Goal: Task Accomplishment & Management: Use online tool/utility

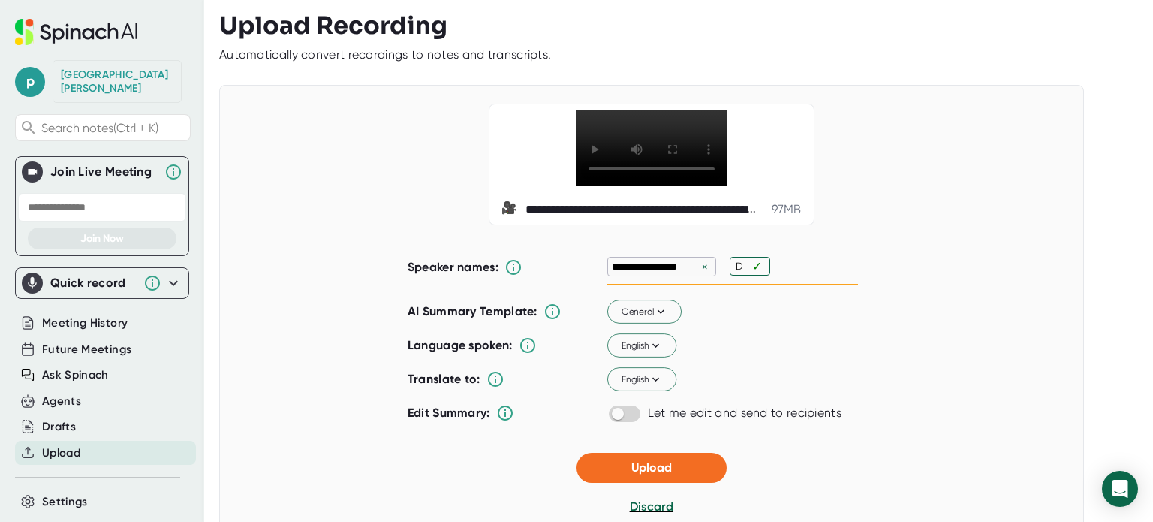
type input "D"
type input "[PERSON_NAME]"
click at [640, 352] on span "English" at bounding box center [642, 346] width 41 height 14
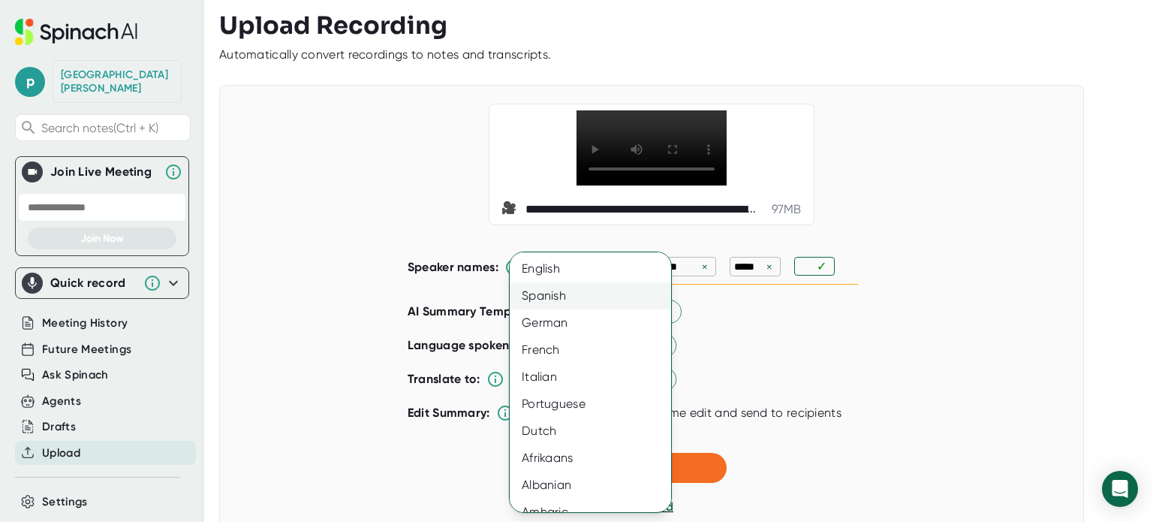
click at [615, 291] on div "Spanish" at bounding box center [596, 295] width 173 height 27
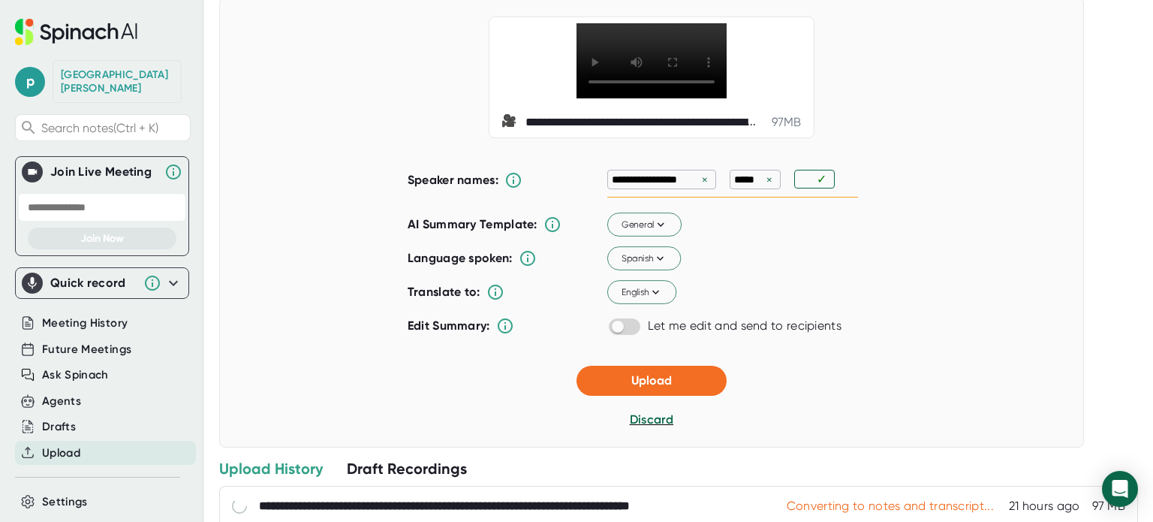
scroll to position [93, 0]
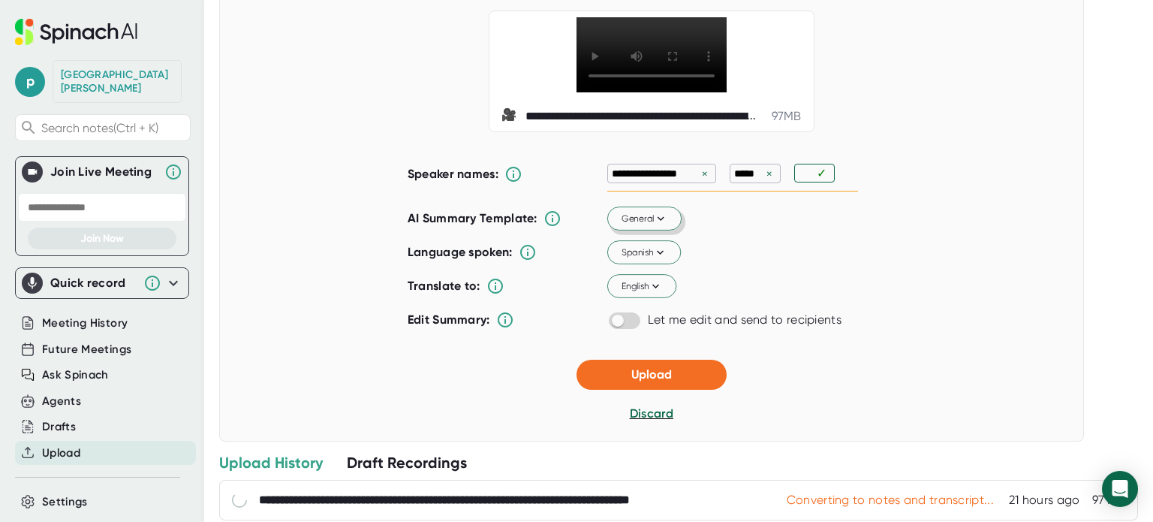
click at [650, 231] on button "General" at bounding box center [644, 219] width 74 height 24
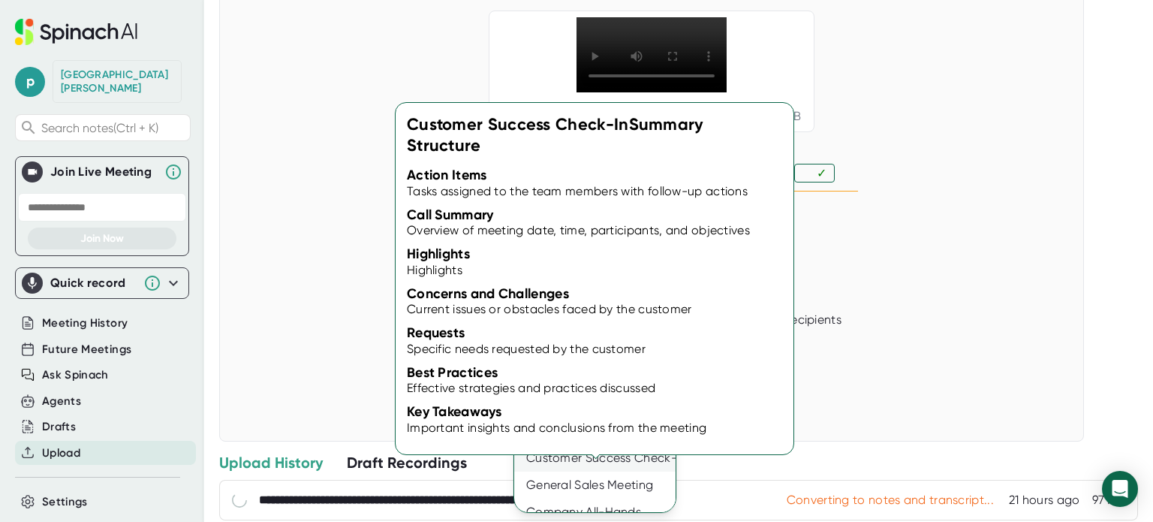
scroll to position [16, 0]
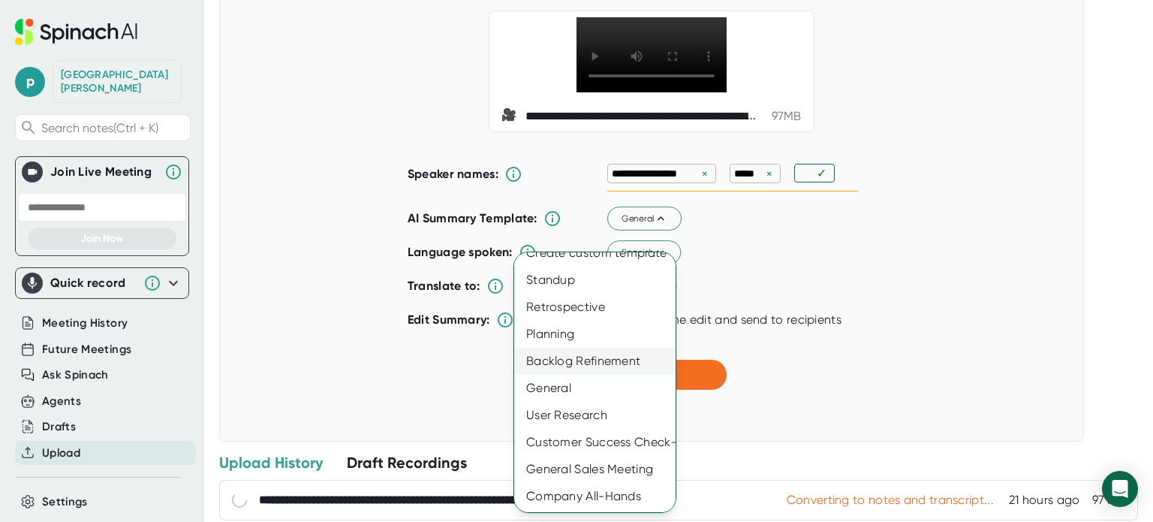
click at [612, 357] on div "Backlog Refinement" at bounding box center [600, 361] width 173 height 27
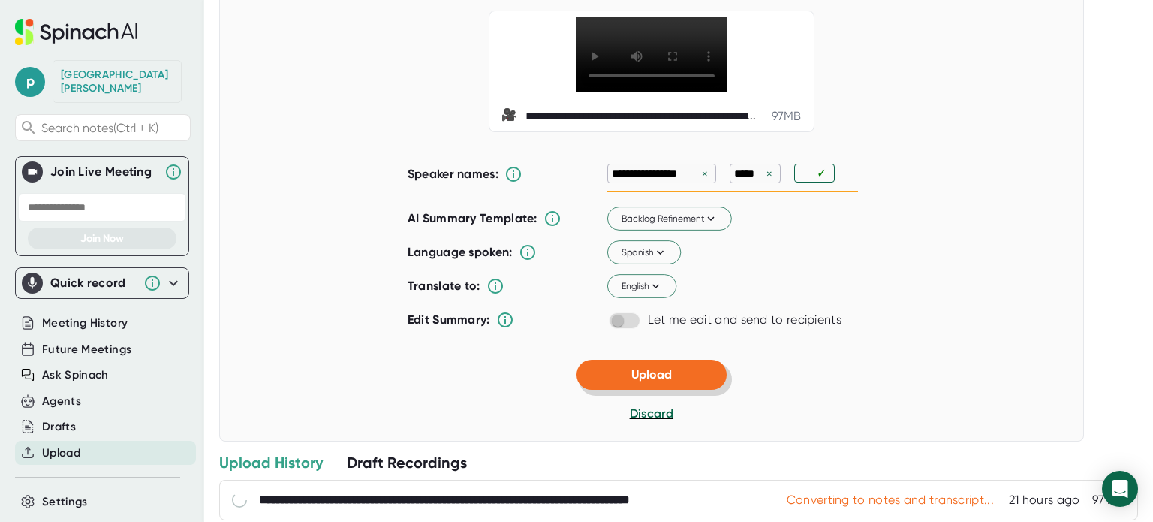
click at [656, 390] on button "Upload" at bounding box center [652, 375] width 150 height 30
